Goal: Book appointment/travel/reservation

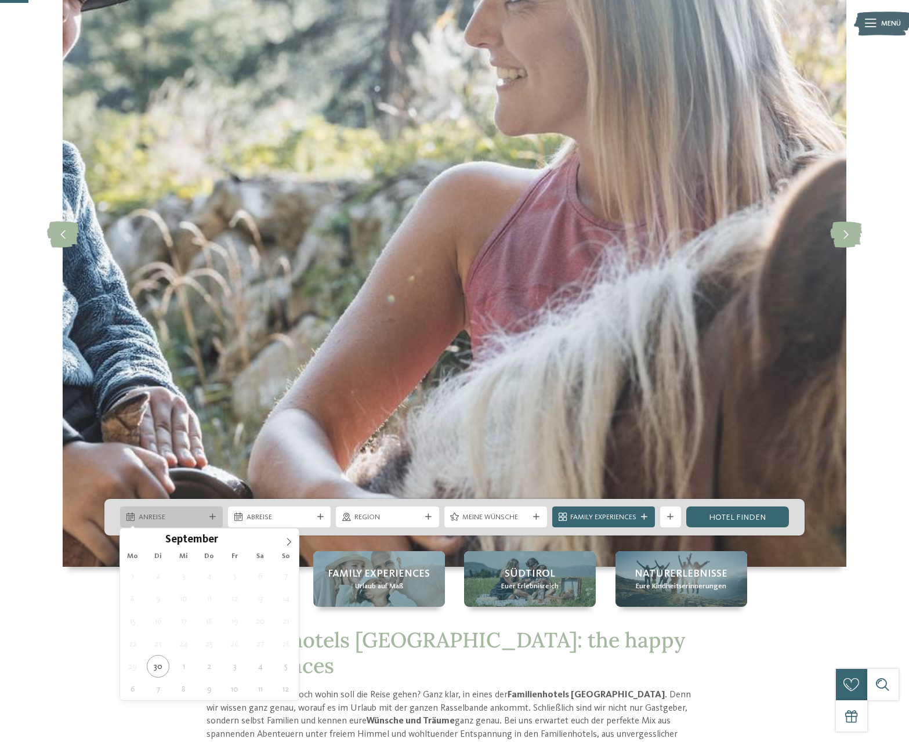
click at [185, 519] on span "Anreise" at bounding box center [172, 517] width 66 height 10
click at [287, 538] on icon at bounding box center [289, 542] width 4 height 8
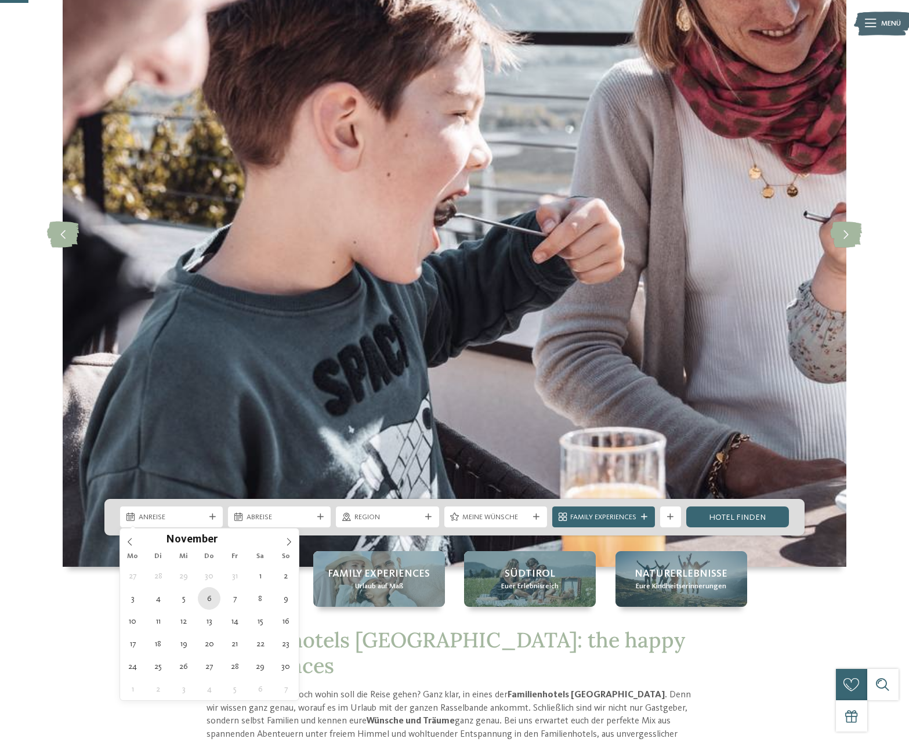
type div "[DATE]"
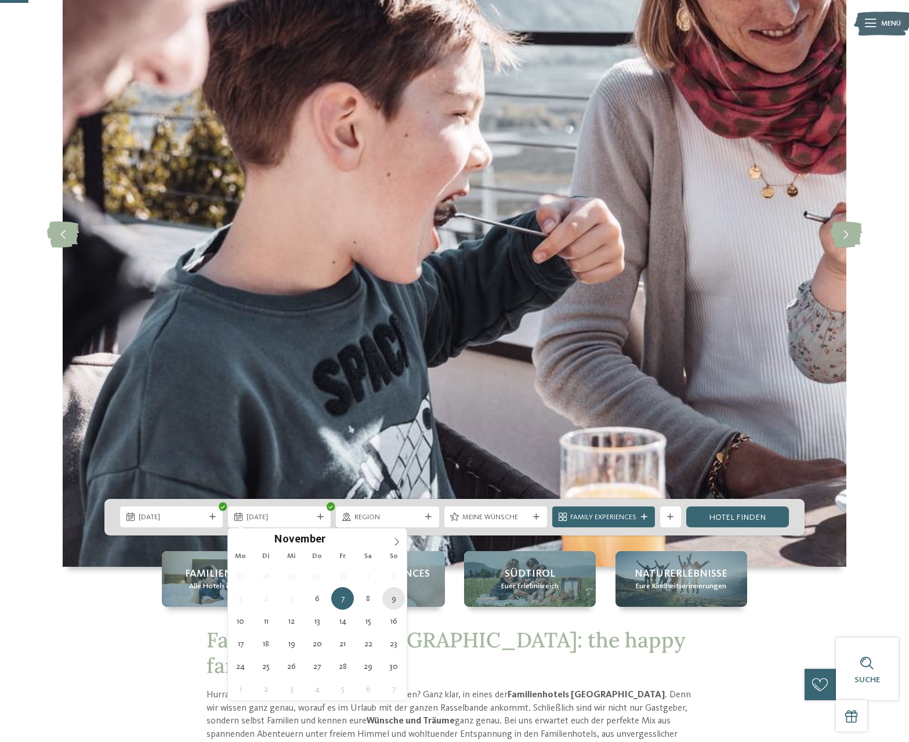
type div "[DATE]"
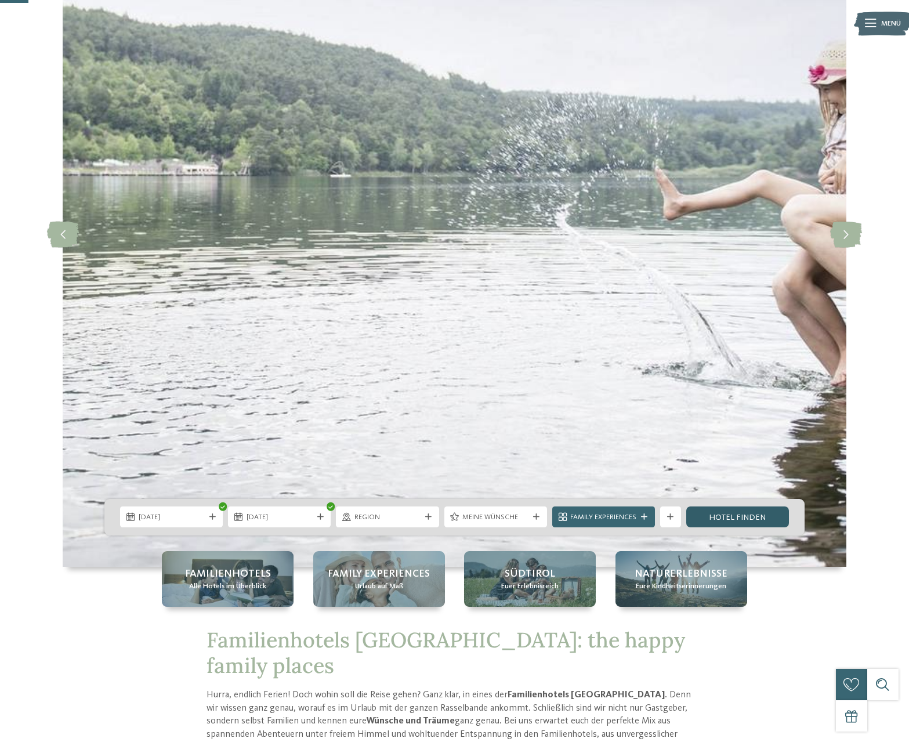
click at [746, 516] on link "Hotel finden" at bounding box center [737, 516] width 103 height 21
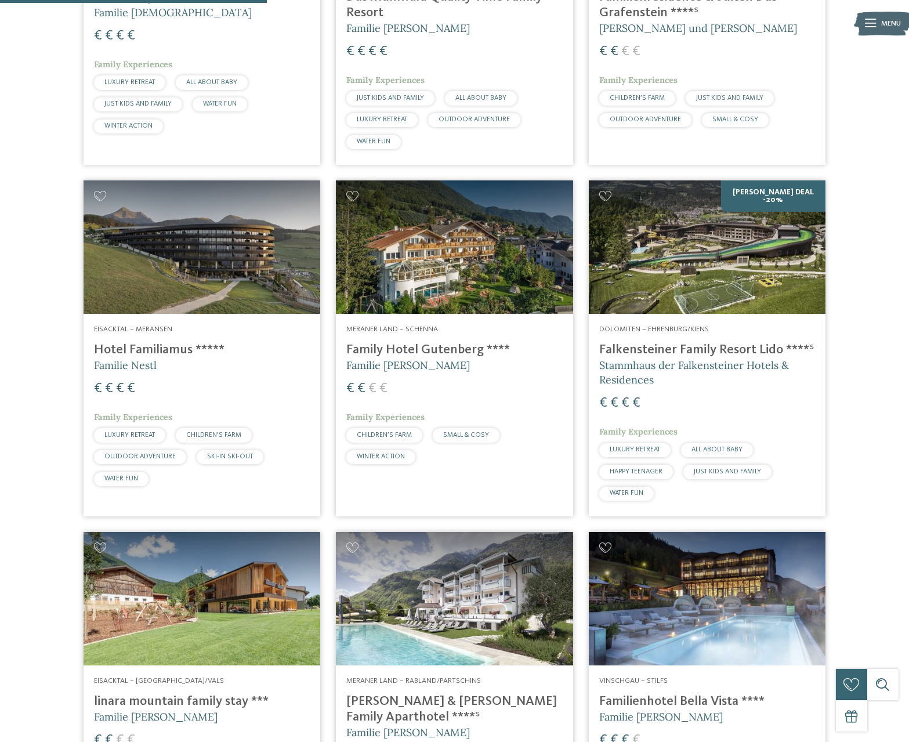
scroll to position [576, 0]
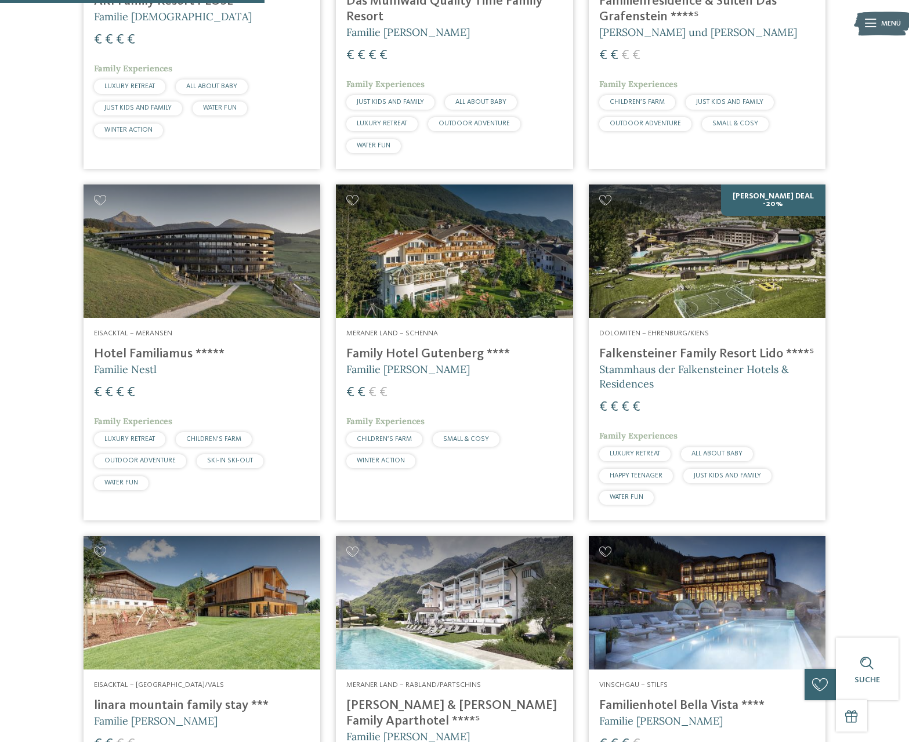
click at [776, 198] on img at bounding box center [707, 250] width 237 height 133
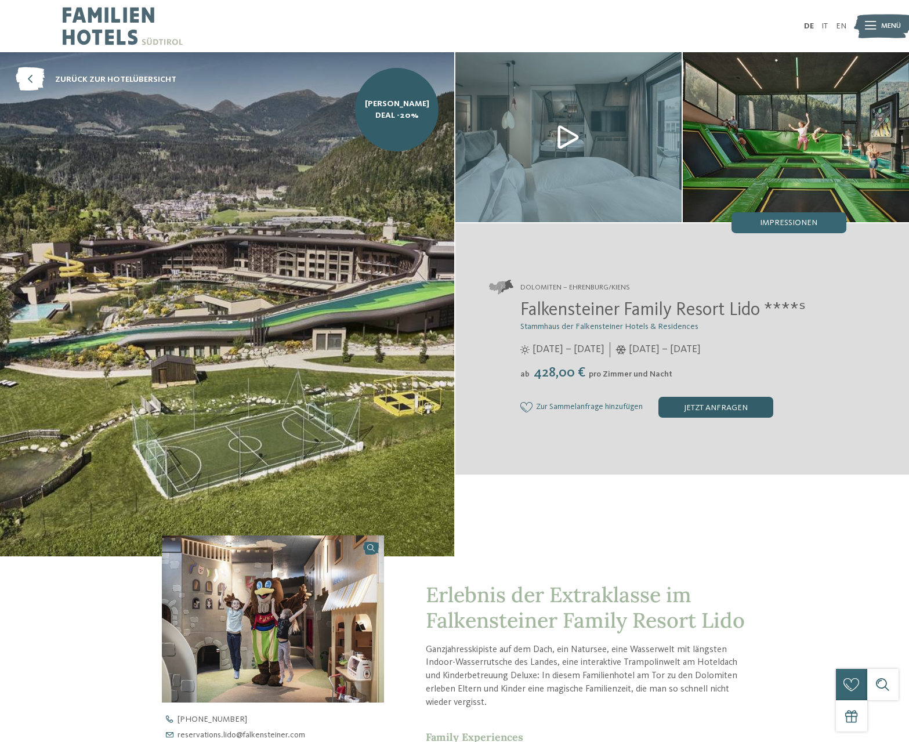
click at [719, 405] on div "jetzt anfragen" at bounding box center [715, 407] width 115 height 21
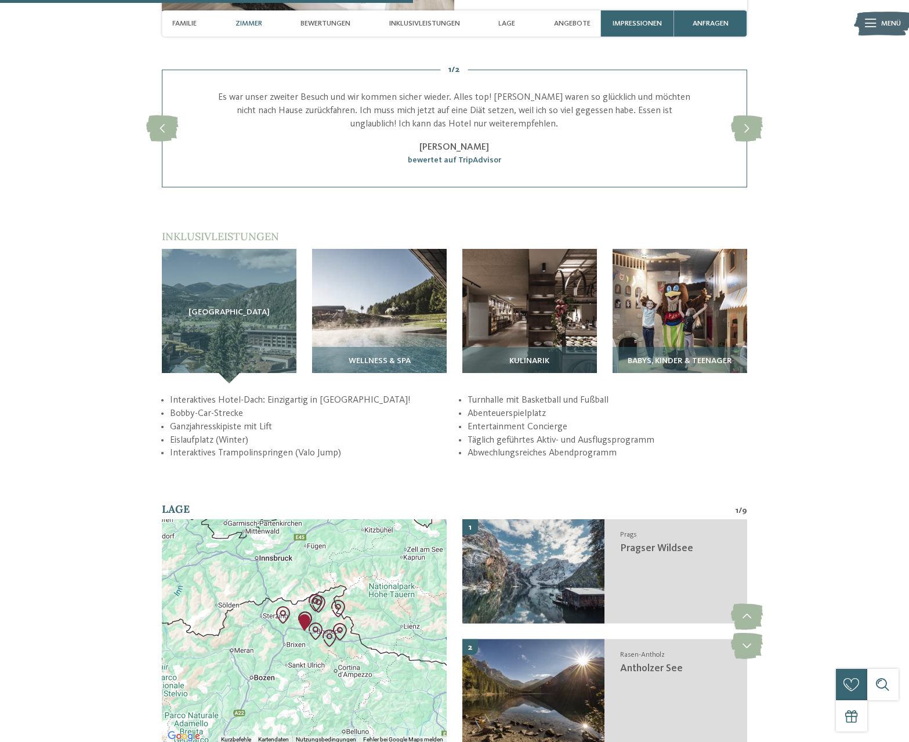
scroll to position [1581, 0]
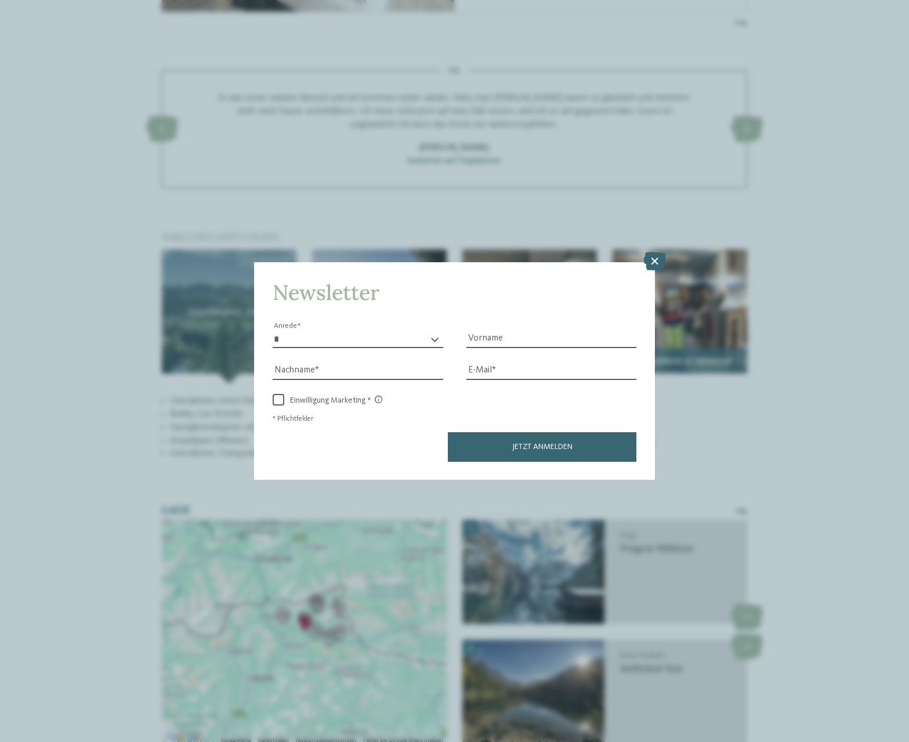
click at [662, 261] on icon at bounding box center [654, 261] width 23 height 19
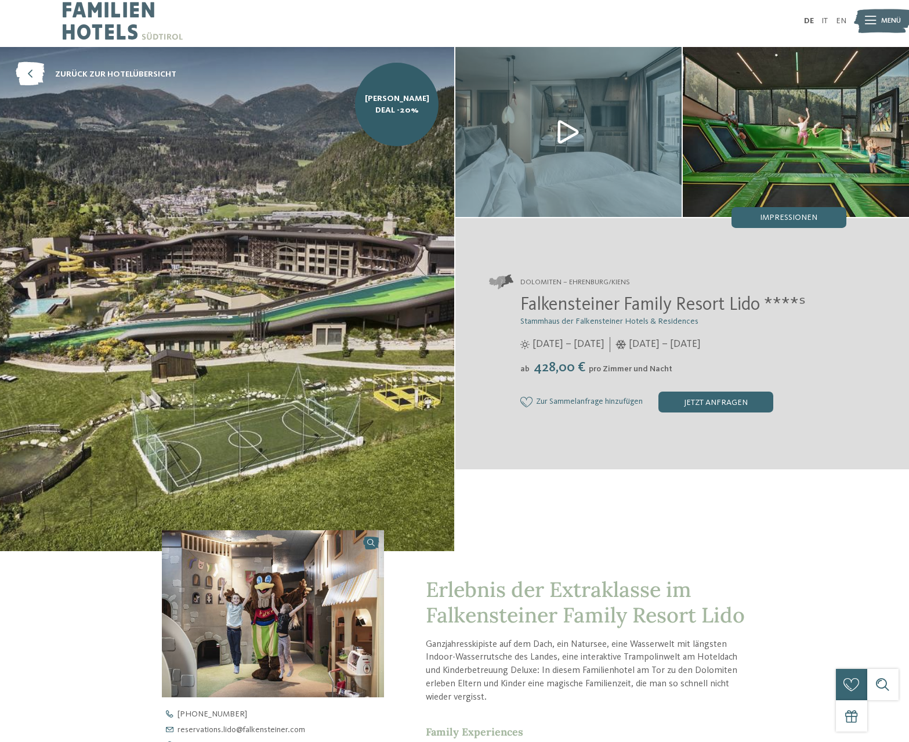
scroll to position [0, 0]
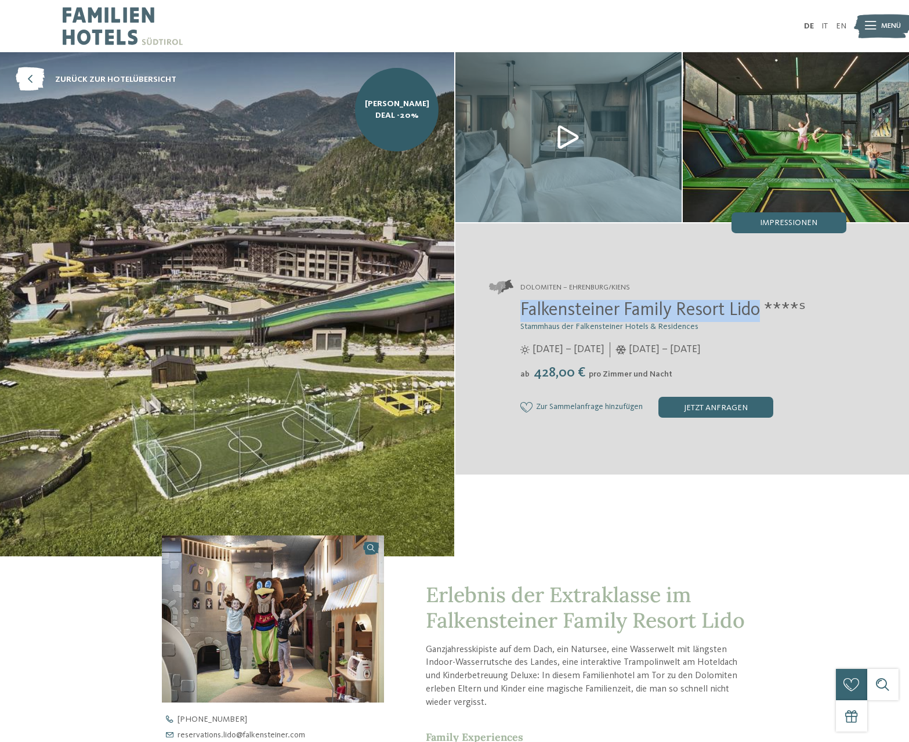
drag, startPoint x: 523, startPoint y: 312, endPoint x: 761, endPoint y: 314, distance: 237.3
click at [761, 314] on span "Falkensteiner Family Resort Lido ****ˢ" at bounding box center [662, 310] width 285 height 19
copy span "Falkensteiner Family Resort Lido"
